Goal: Navigation & Orientation: Understand site structure

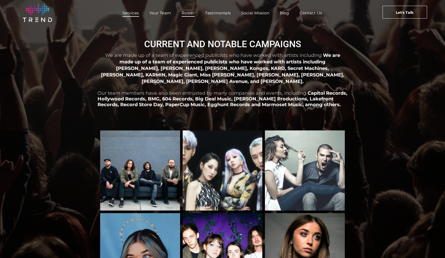
click at [135, 13] on span "Services" at bounding box center [130, 13] width 17 height 8
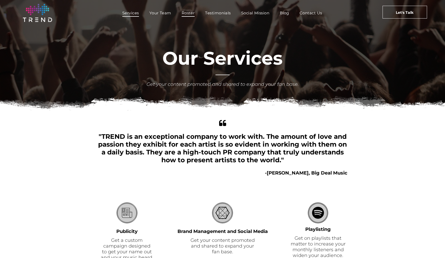
click at [183, 13] on span "Roster" at bounding box center [188, 13] width 13 height 8
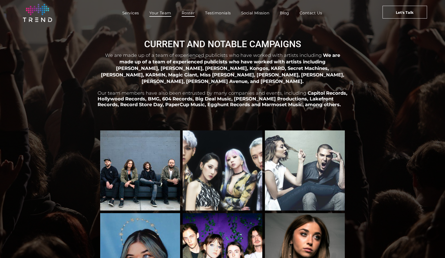
click at [163, 13] on span "Your Team" at bounding box center [160, 13] width 22 height 8
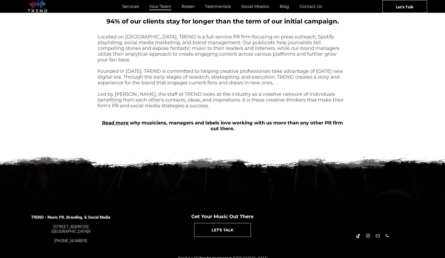
scroll to position [192, 0]
